Goal: Task Accomplishment & Management: Manage account settings

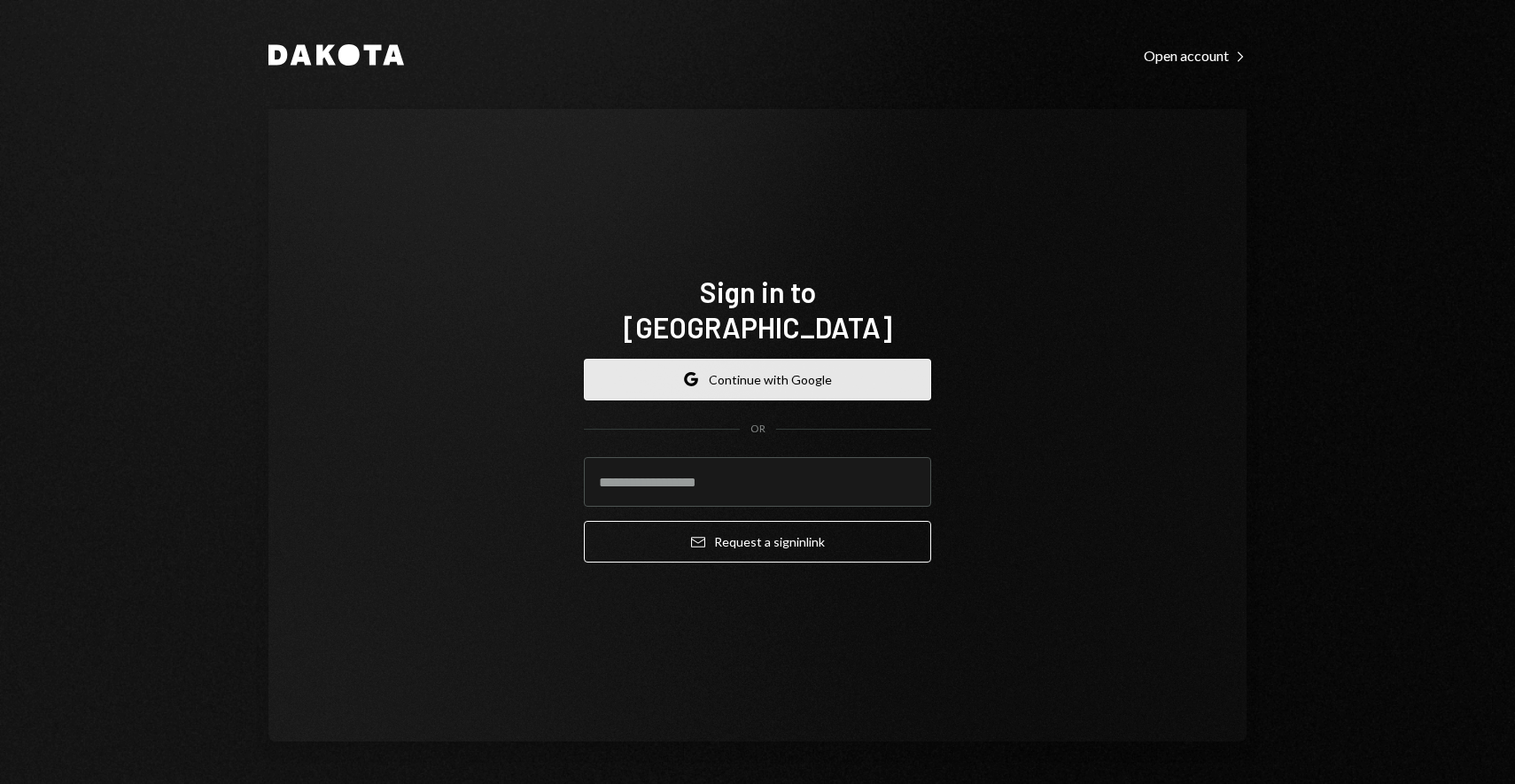
click at [745, 364] on button "Google Continue with Google" at bounding box center [757, 379] width 347 height 42
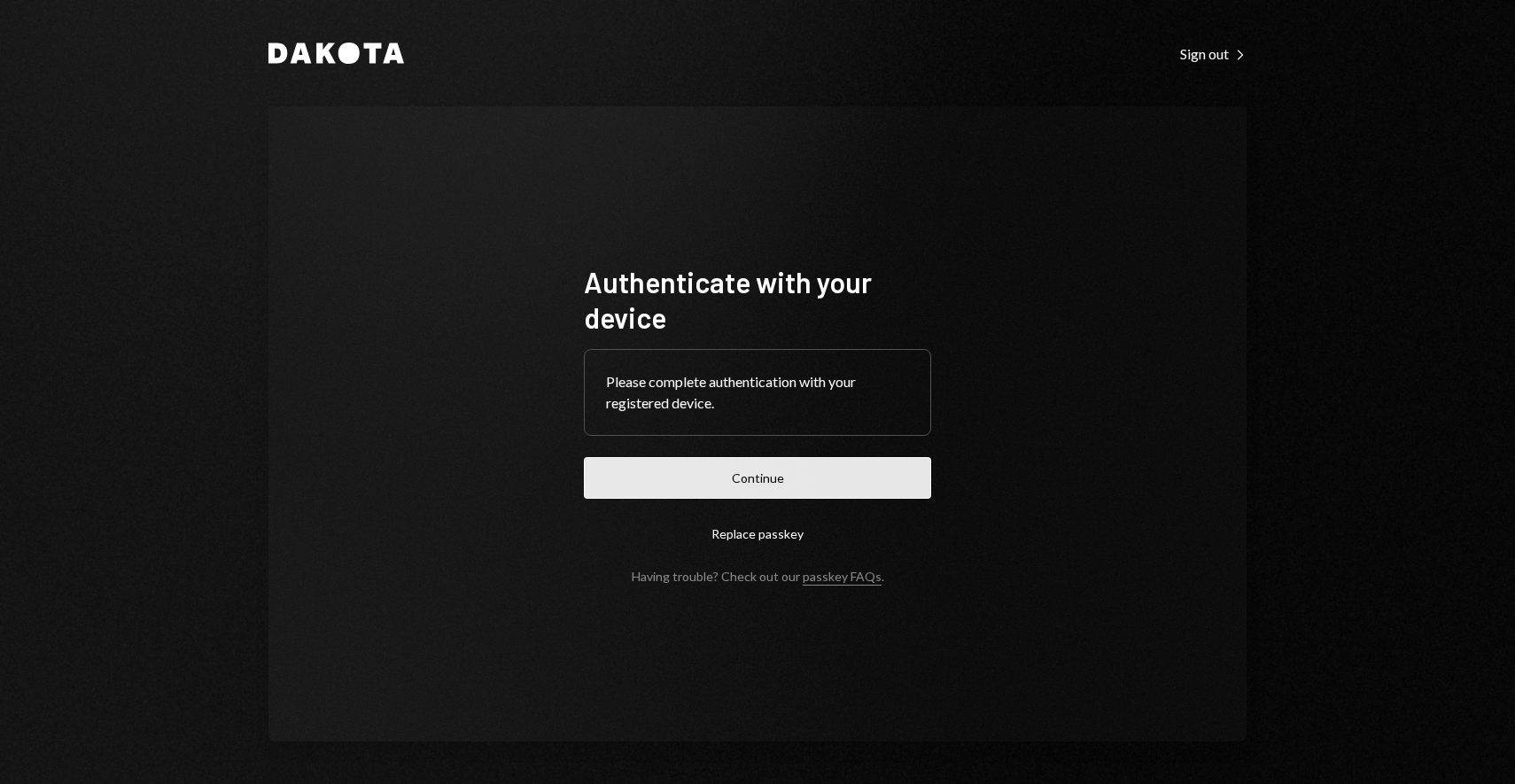
click at [823, 460] on button "Continue" at bounding box center [757, 477] width 347 height 42
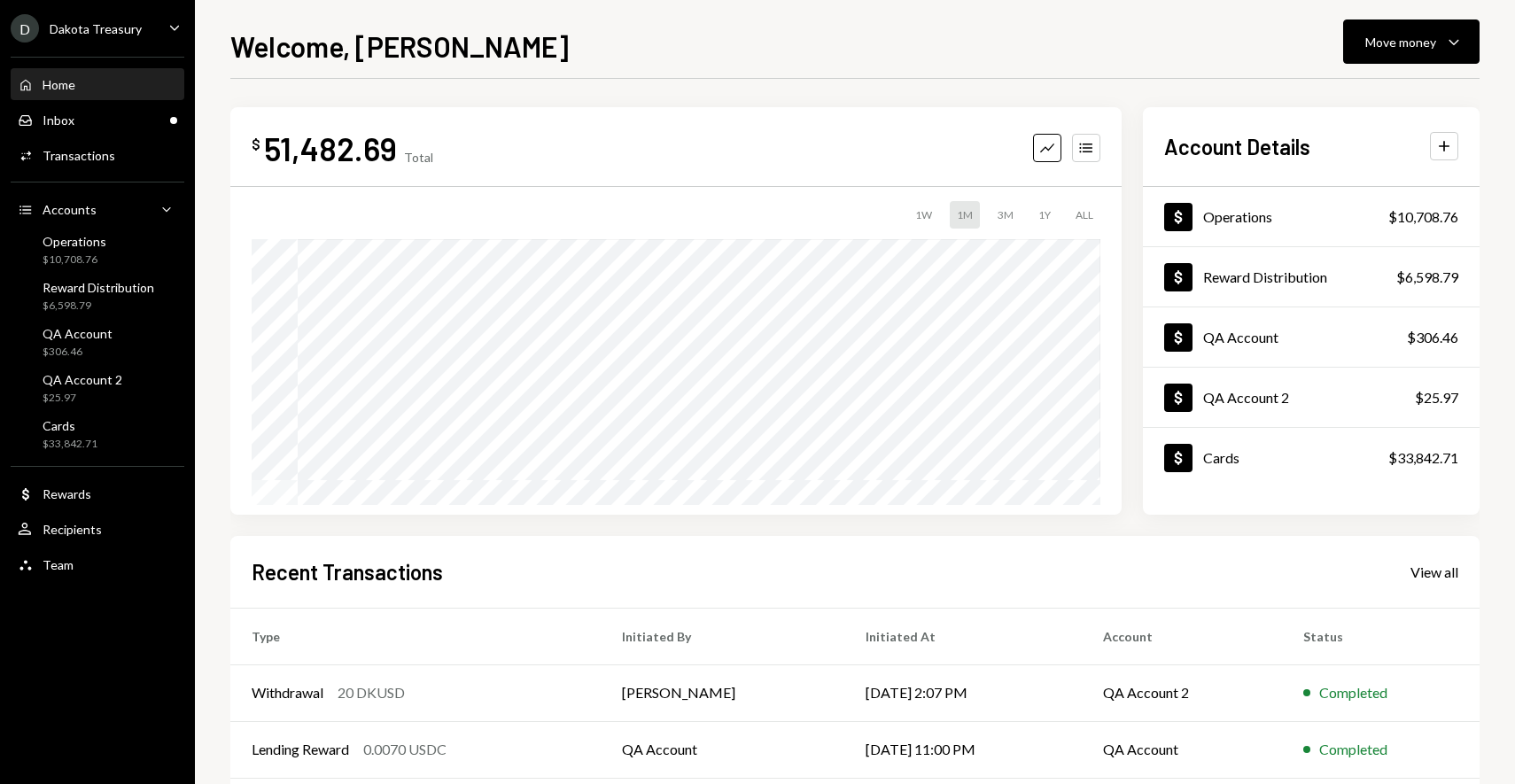
click at [886, 80] on div "$ 51,482.69 Total Graph Accounts 1W 1M 3M 1Y ALL Account Details Plus Dollar Op…" at bounding box center [855, 531] width 1249 height 906
click at [112, 431] on div "Cards $33,842.71" at bounding box center [98, 435] width 160 height 34
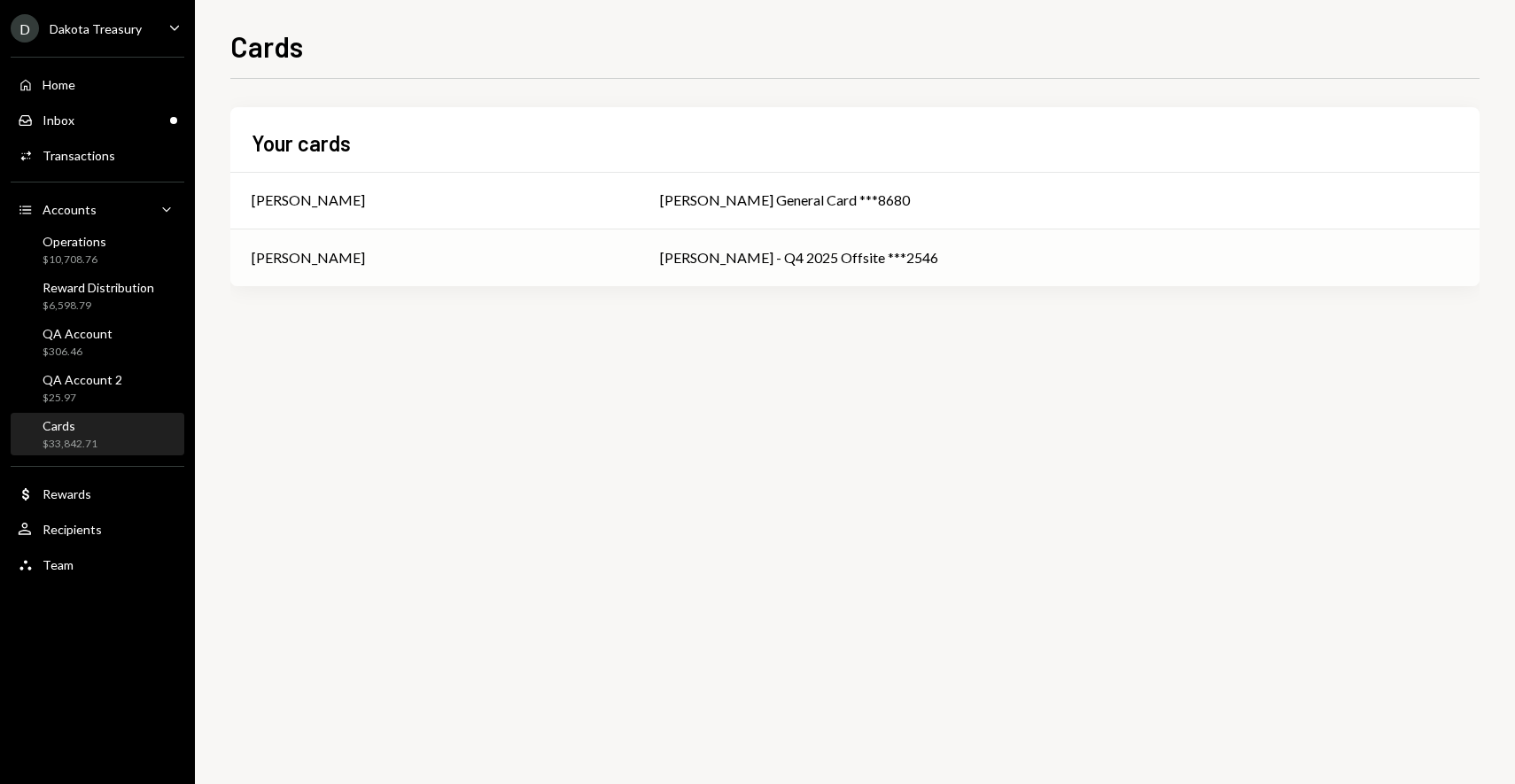
click at [617, 255] on div "[PERSON_NAME]" at bounding box center [435, 258] width 365 height 21
